Goal: Task Accomplishment & Management: Manage account settings

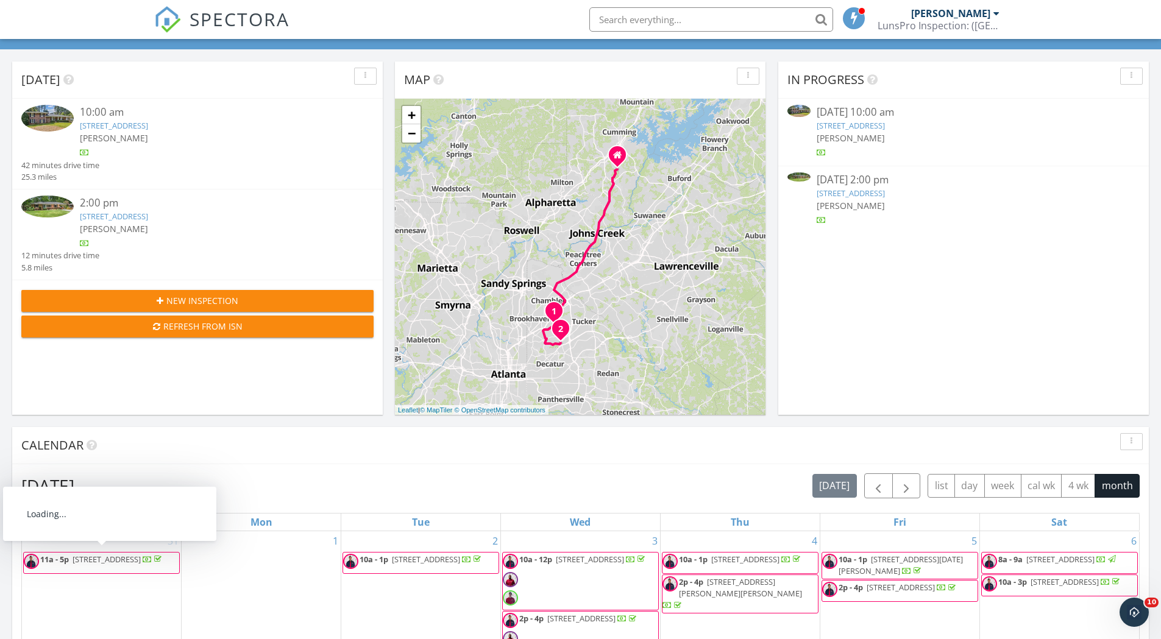
scroll to position [1128, 1180]
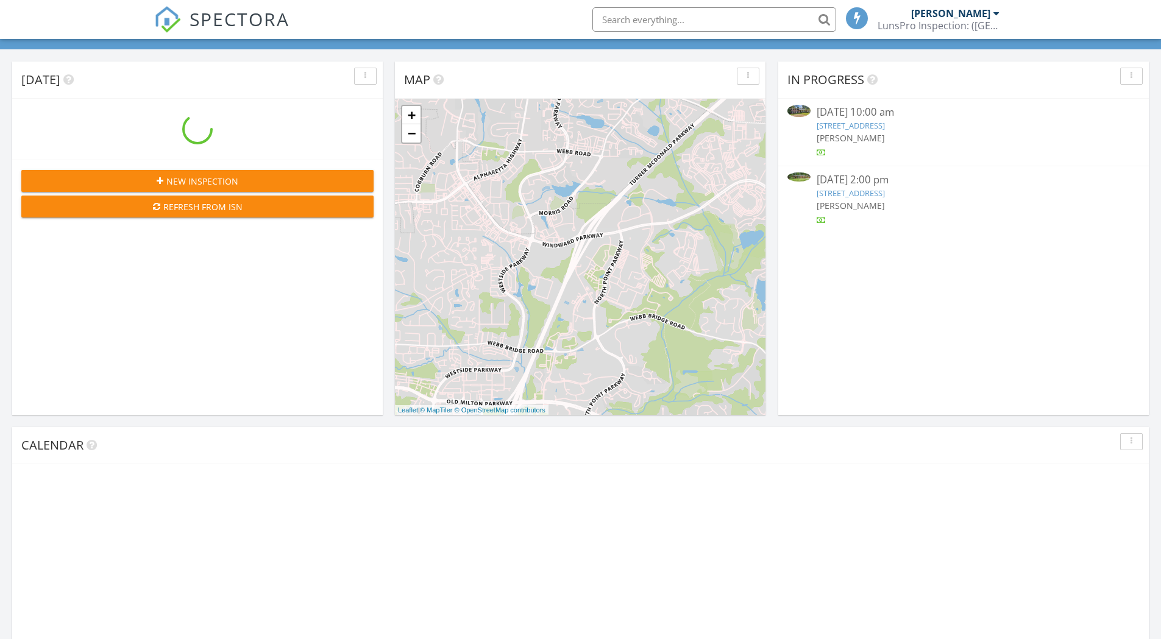
scroll to position [1128, 1180]
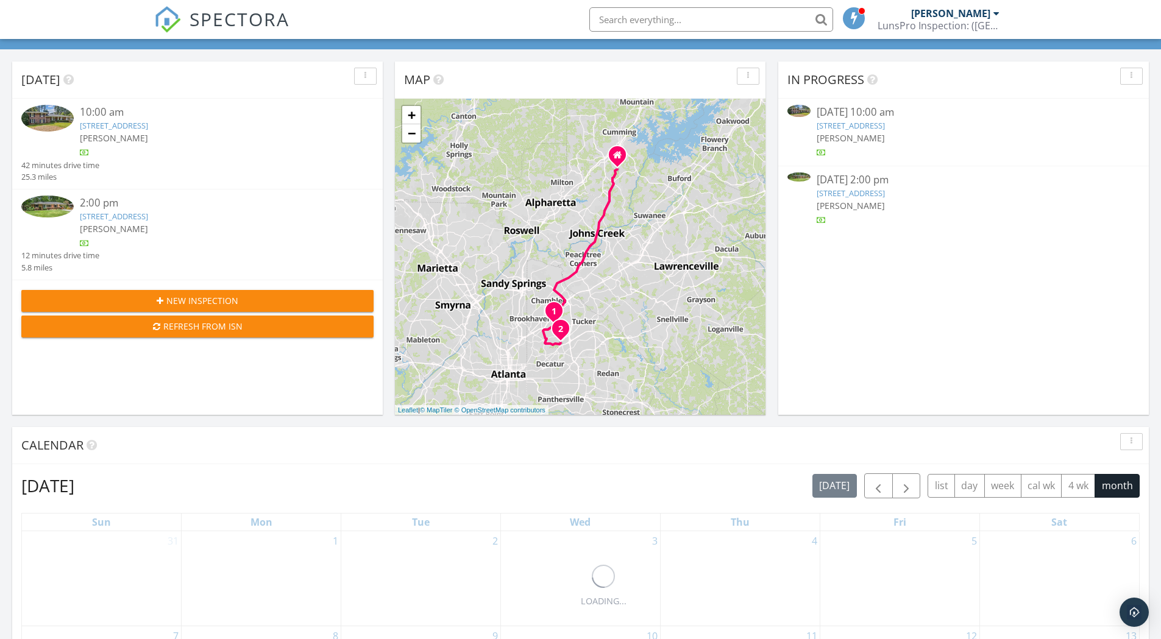
click at [885, 128] on link "2585 Flemington Rd NE, Atlanta, GA 30345" at bounding box center [851, 125] width 68 height 11
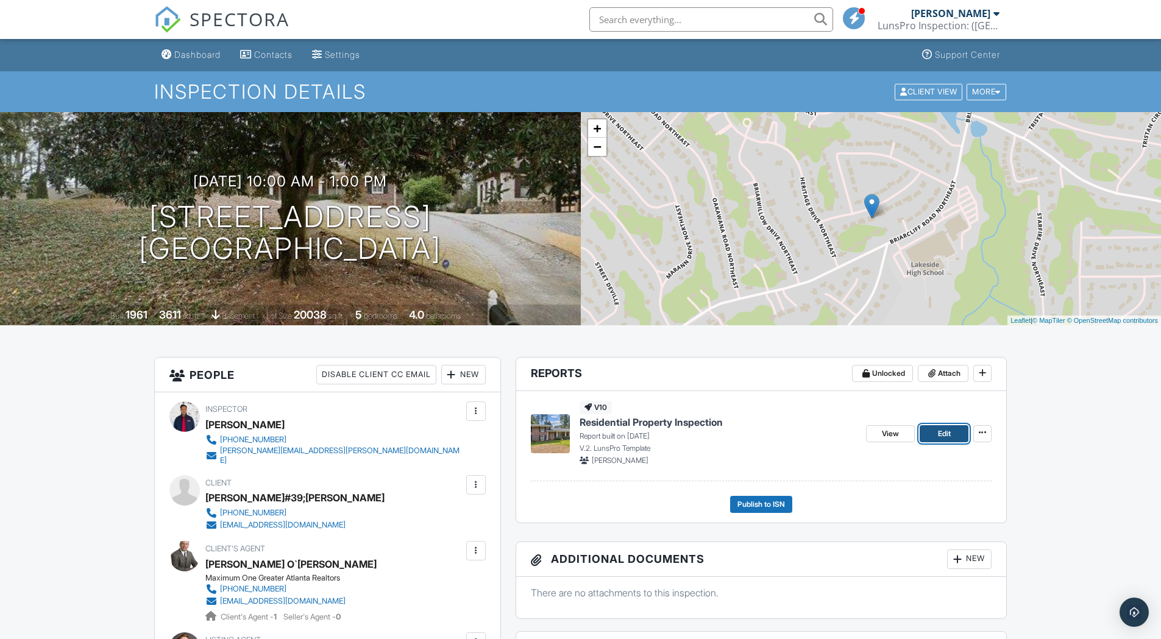
click at [952, 432] on link "Edit" at bounding box center [944, 433] width 49 height 17
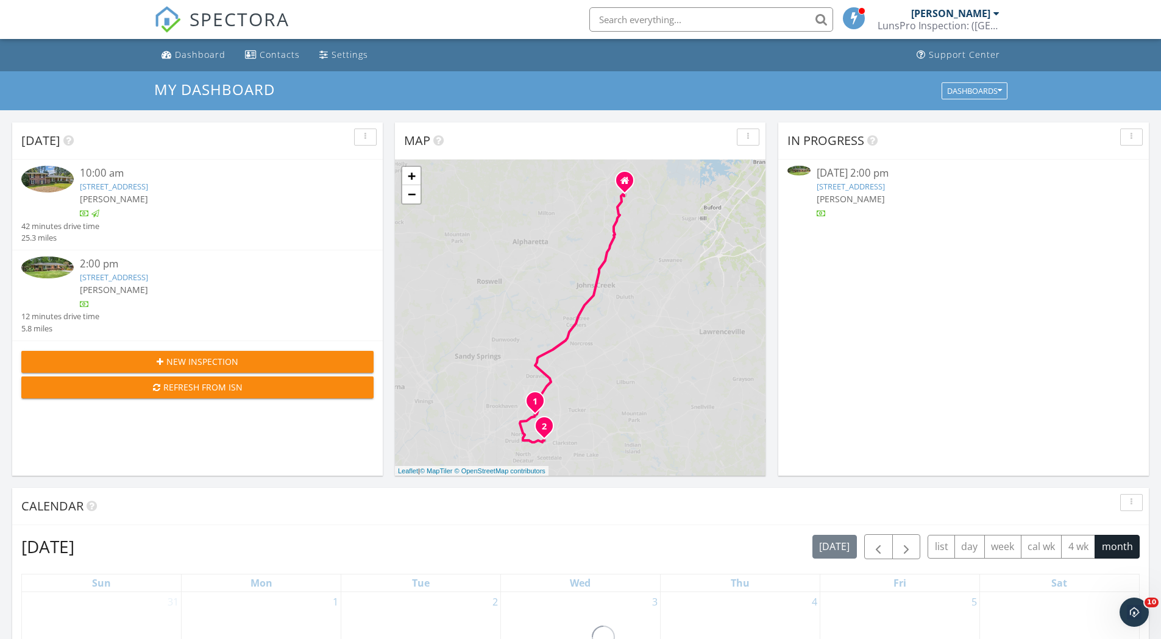
click at [885, 185] on link "2914 Mt Olive Dr, Decatur, GA 30033" at bounding box center [851, 186] width 68 height 11
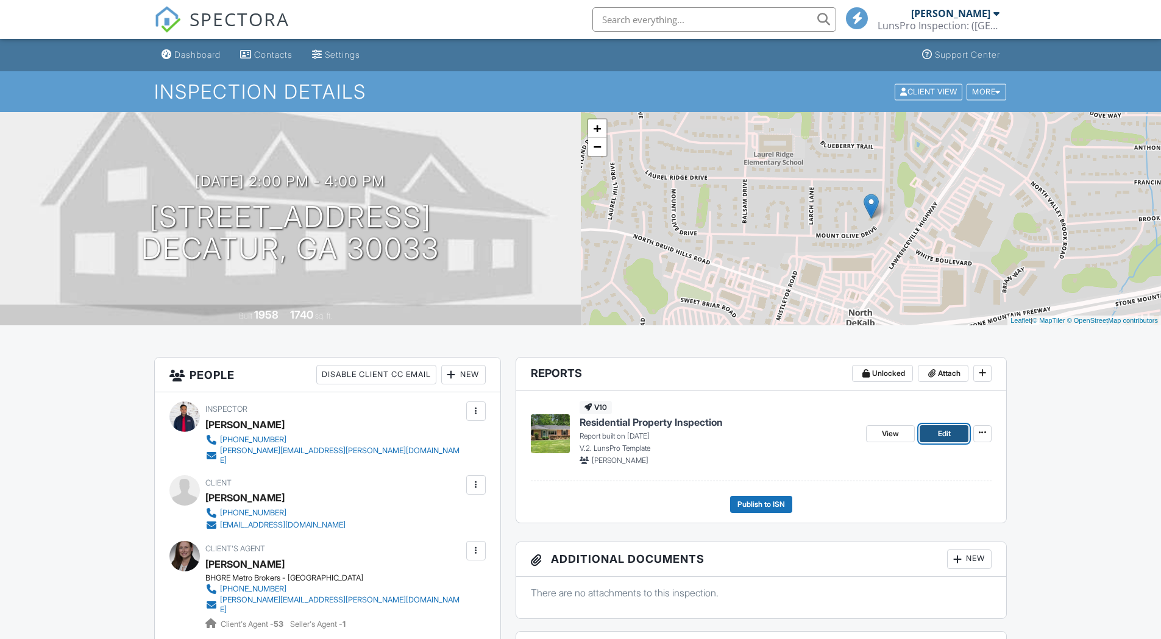
click at [944, 434] on span "Edit" at bounding box center [944, 434] width 13 height 12
